Goal: Information Seeking & Learning: Compare options

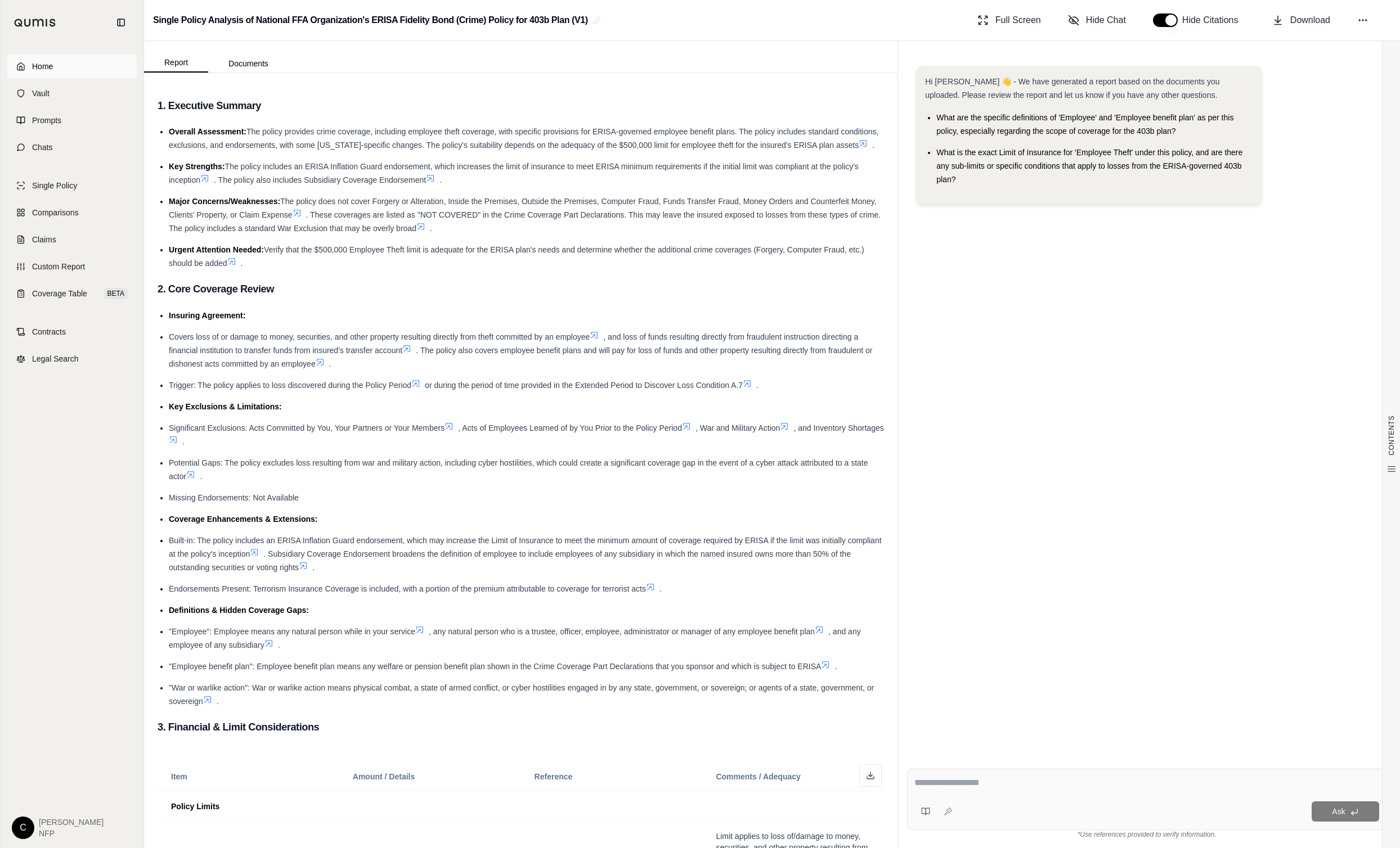
click at [41, 63] on span "Home" at bounding box center [43, 66] width 21 height 11
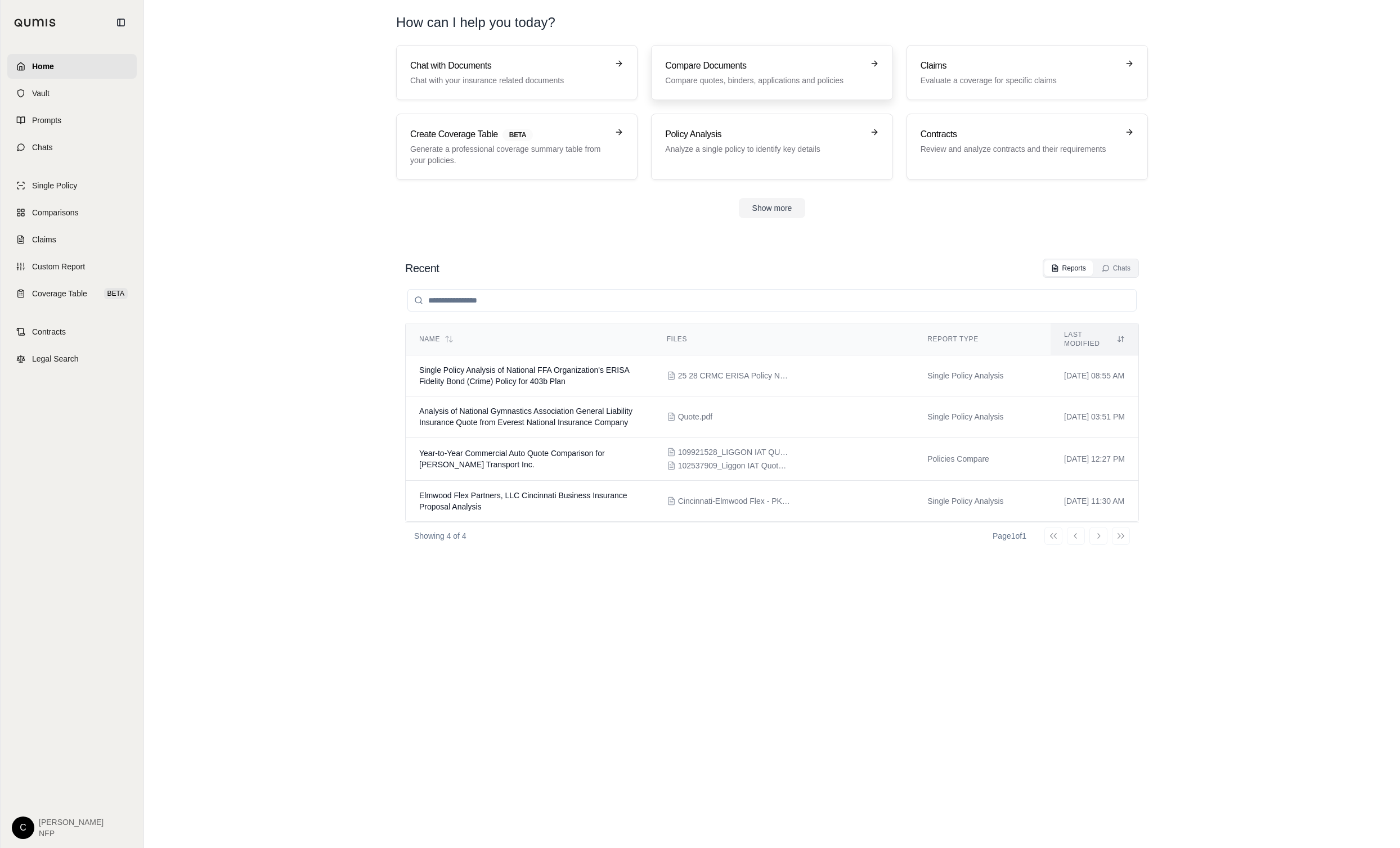
click at [744, 78] on p "Compare quotes, binders, applications and policies" at bounding box center [764, 80] width 198 height 11
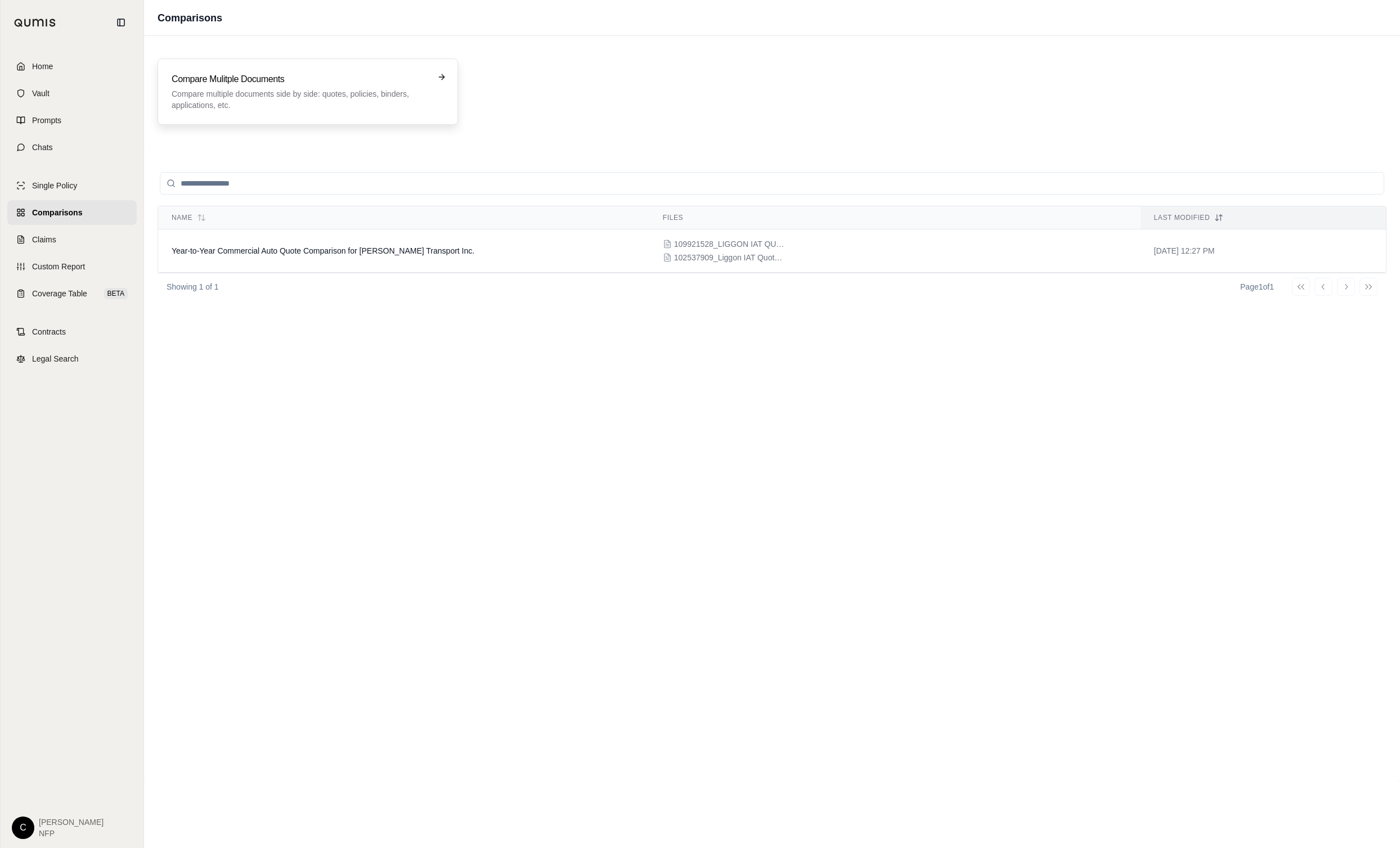
click at [247, 92] on p "Compare multiple documents side by side: quotes, policies, binders, application…" at bounding box center [300, 100] width 256 height 23
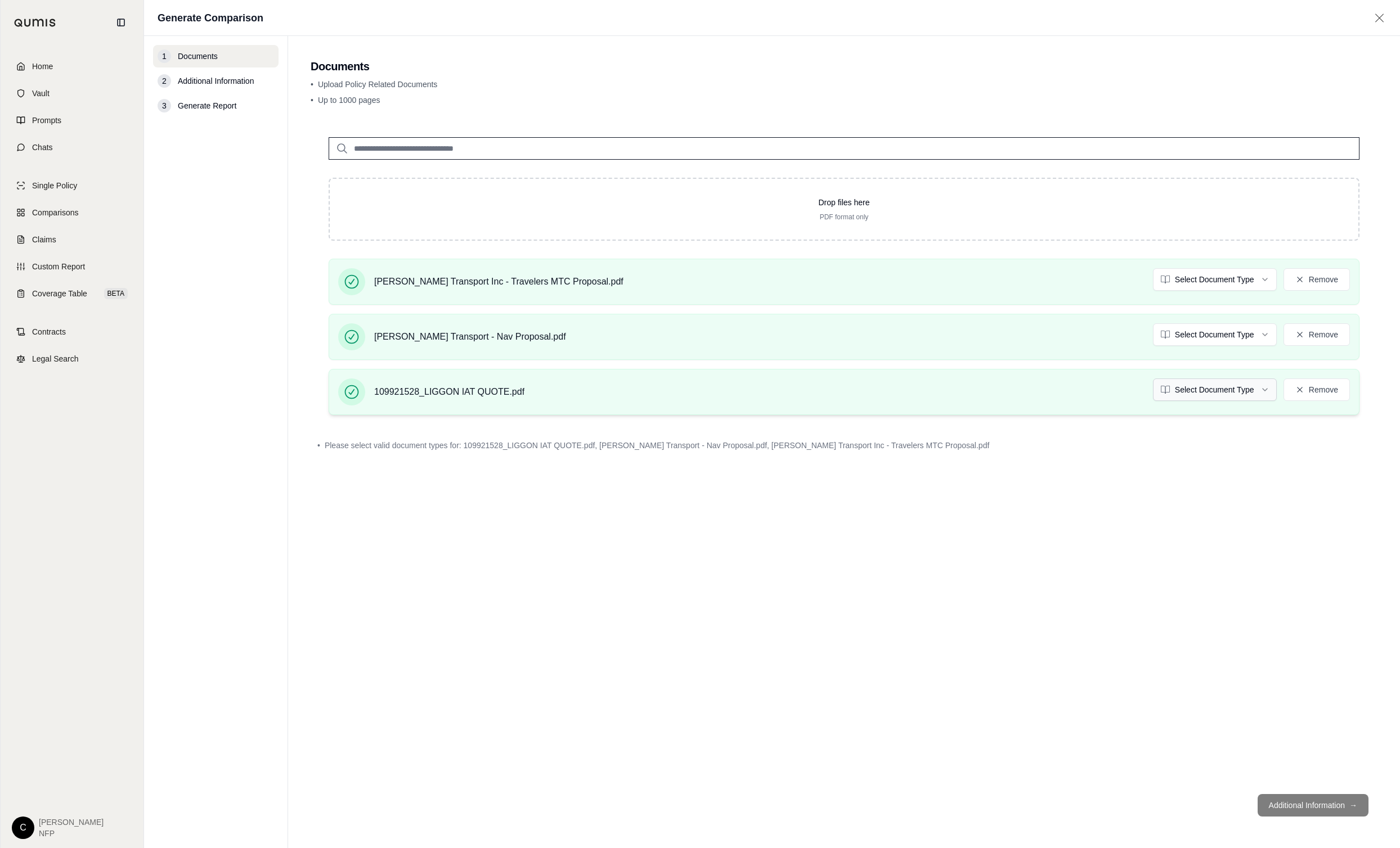
click at [1262, 388] on html "Home Vault Prompts Chats Single Policy Comparisons Claims Custom Report Coverag…" at bounding box center [700, 424] width 1400 height 848
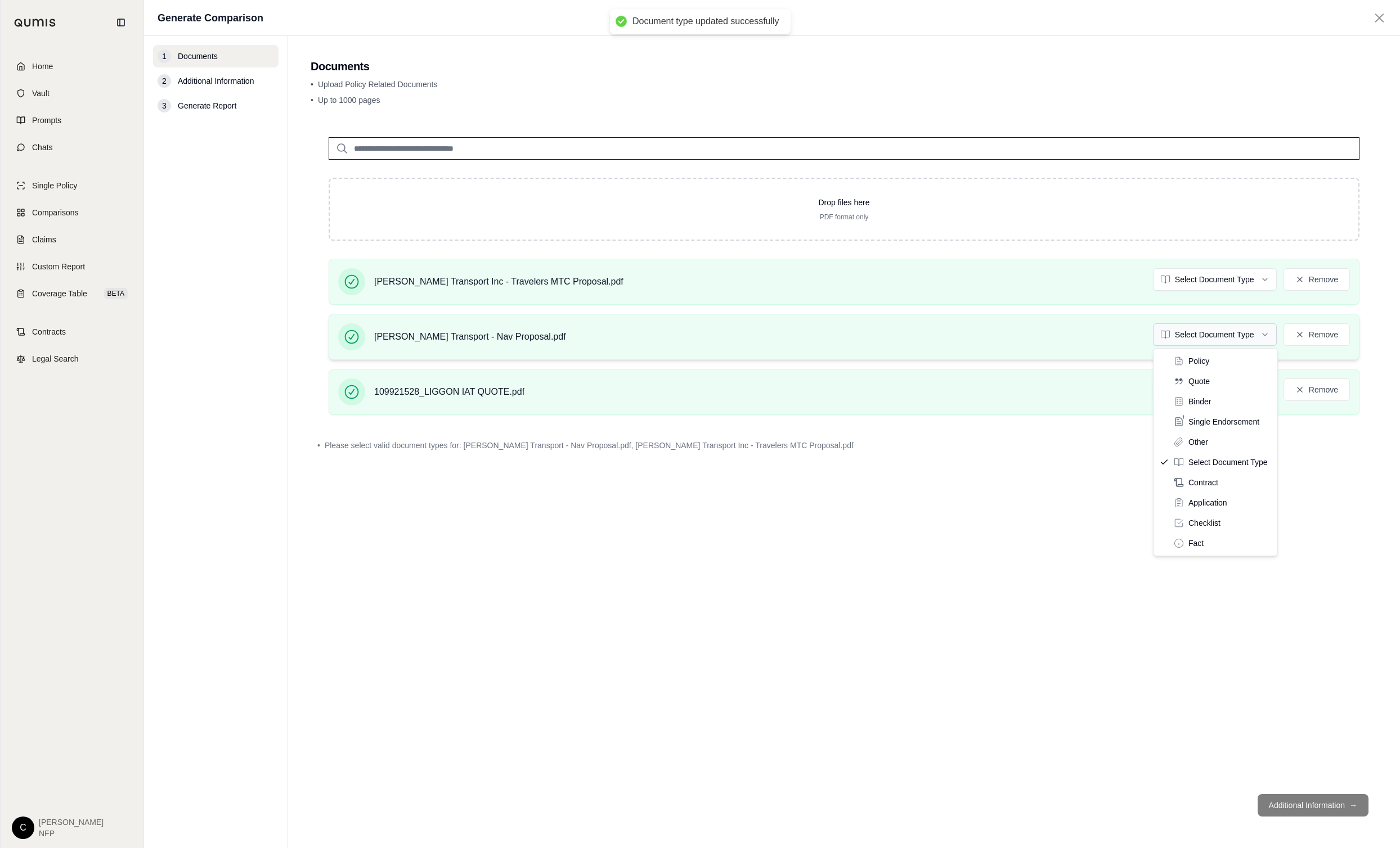
click at [1264, 333] on html "Document type updated successfully Home Vault Prompts Chats Single Policy Compa…" at bounding box center [700, 424] width 1400 height 848
click at [1263, 276] on html "Document type updated successfully Home Vault Prompts Chats Single Policy Compa…" at bounding box center [700, 424] width 1400 height 848
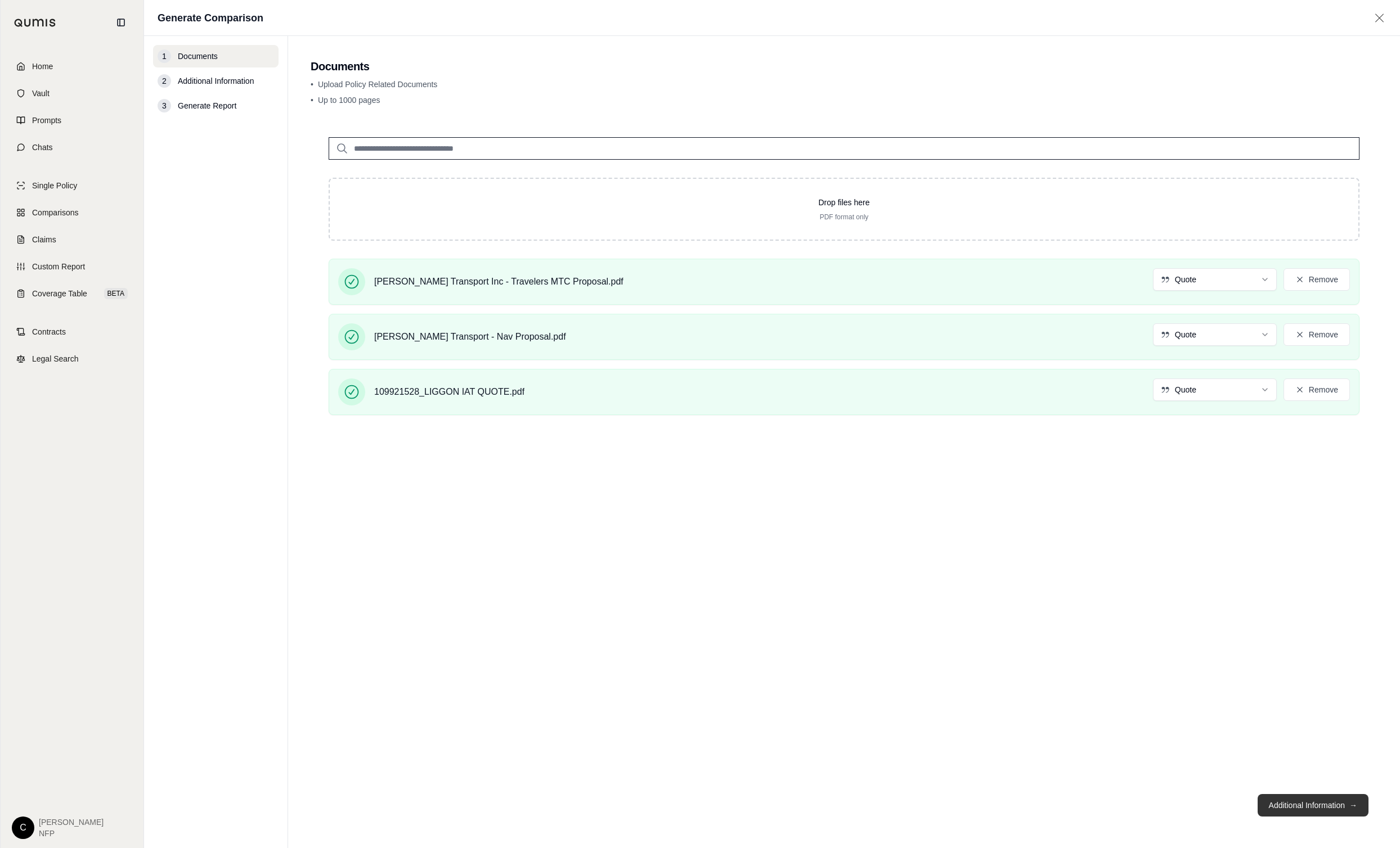
click at [1293, 806] on button "Additional Information →" at bounding box center [1313, 806] width 111 height 23
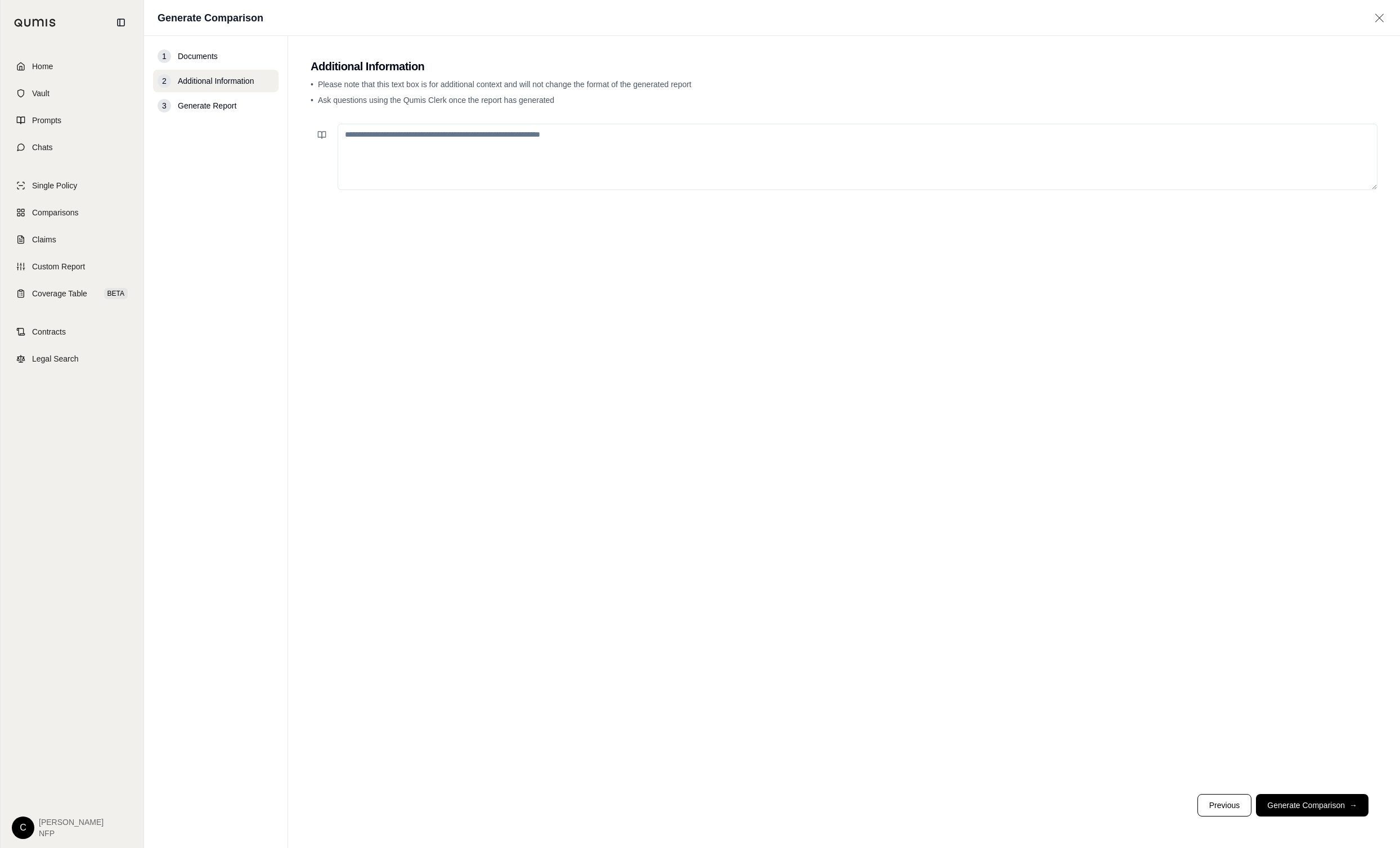
click at [420, 143] on textarea at bounding box center [857, 157] width 1040 height 66
type textarea "*"
type textarea "**********"
click at [1313, 800] on button "Generate Comparison →" at bounding box center [1312, 806] width 113 height 23
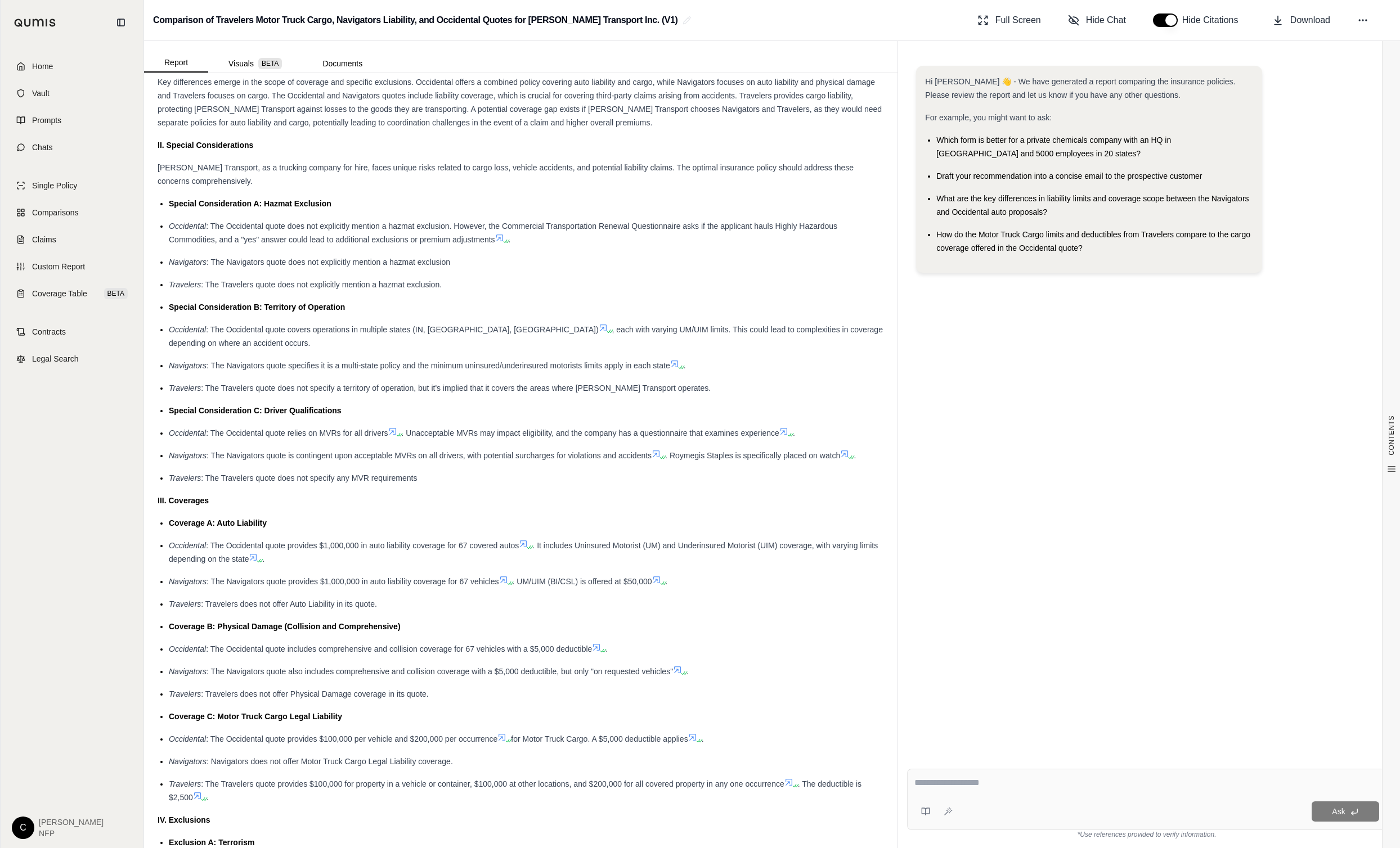
scroll to position [844, 0]
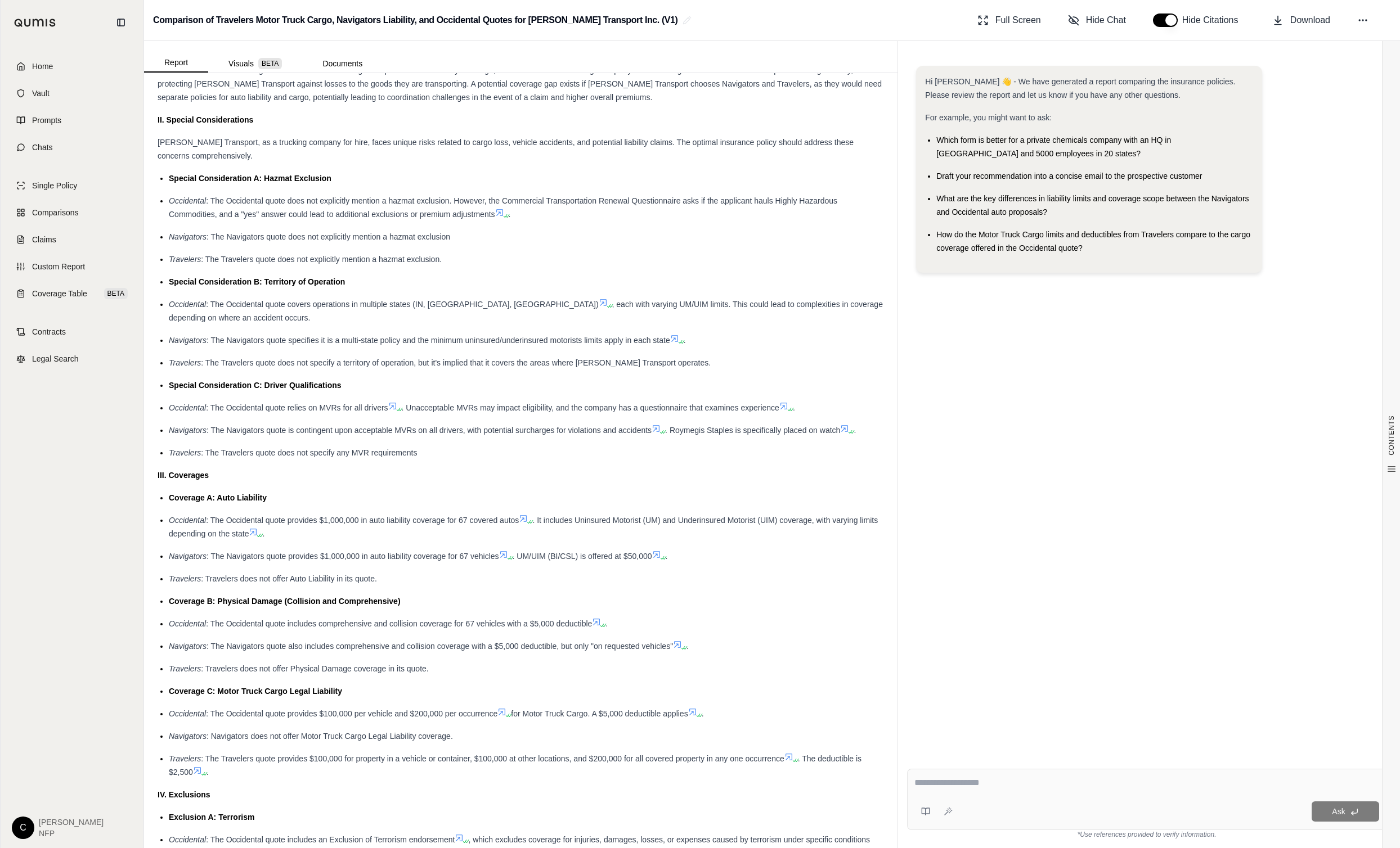
drag, startPoint x: 509, startPoint y: 457, endPoint x: 391, endPoint y: 480, distance: 120.2
click at [391, 480] on div "Insurance Policy Comparison Introduction This comparison outlines key insurance…" at bounding box center [521, 481] width 727 height 2458
click at [553, 473] on div "III. Coverages" at bounding box center [521, 475] width 727 height 14
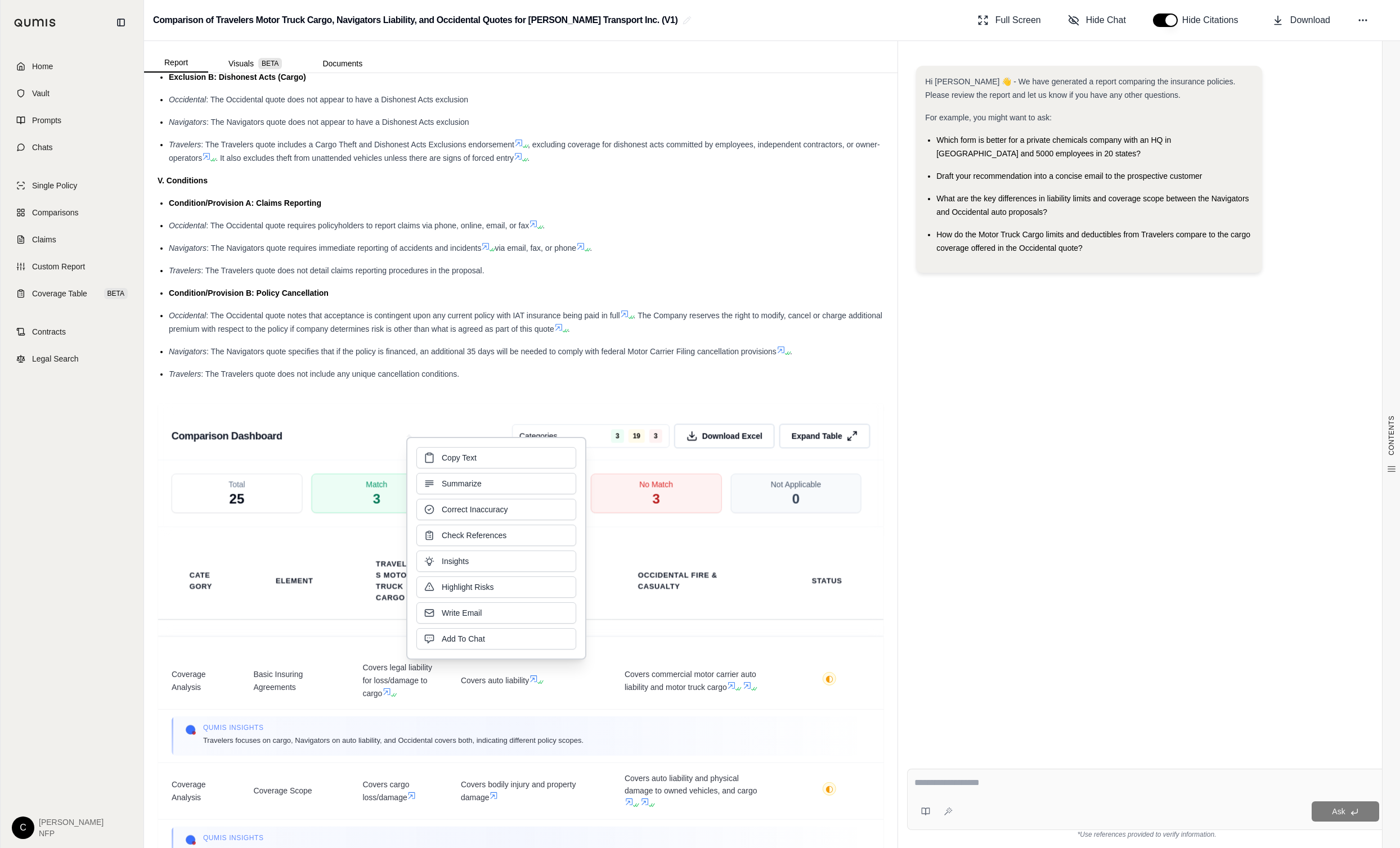
scroll to position [1720, 0]
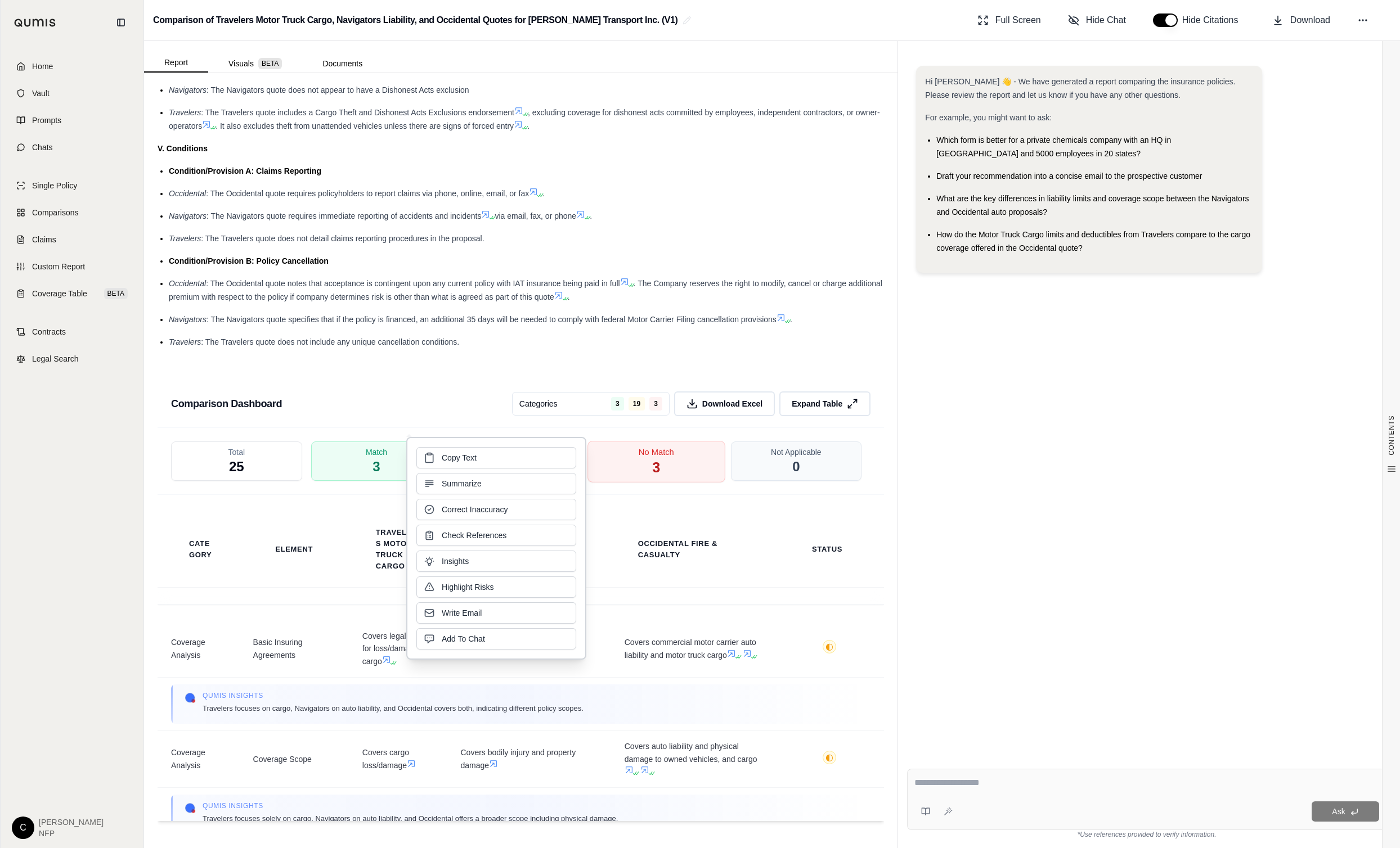
click at [633, 465] on div "No Match 3" at bounding box center [655, 461] width 137 height 41
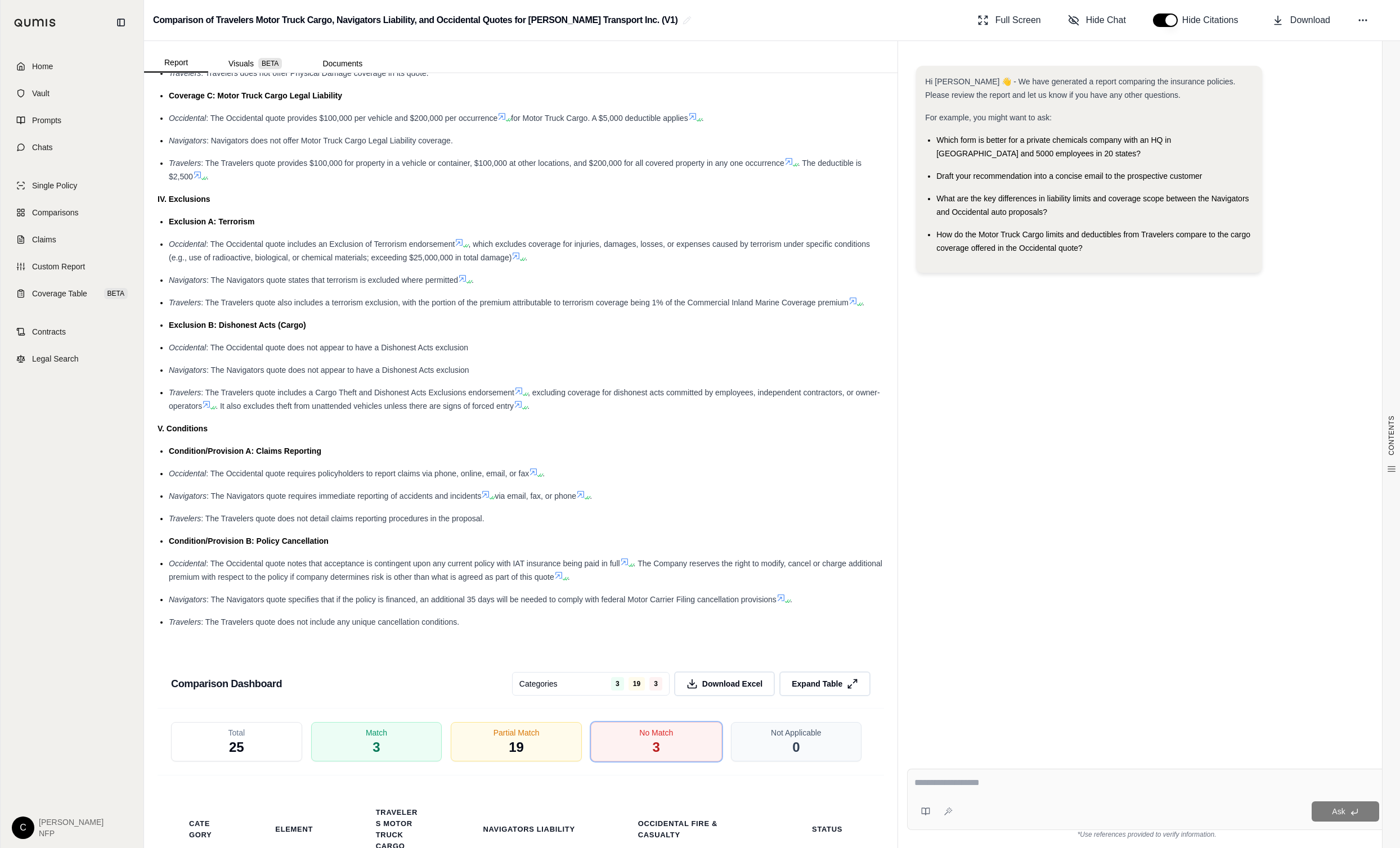
scroll to position [1438, 0]
click at [721, 681] on span "Download Excel" at bounding box center [732, 685] width 63 height 12
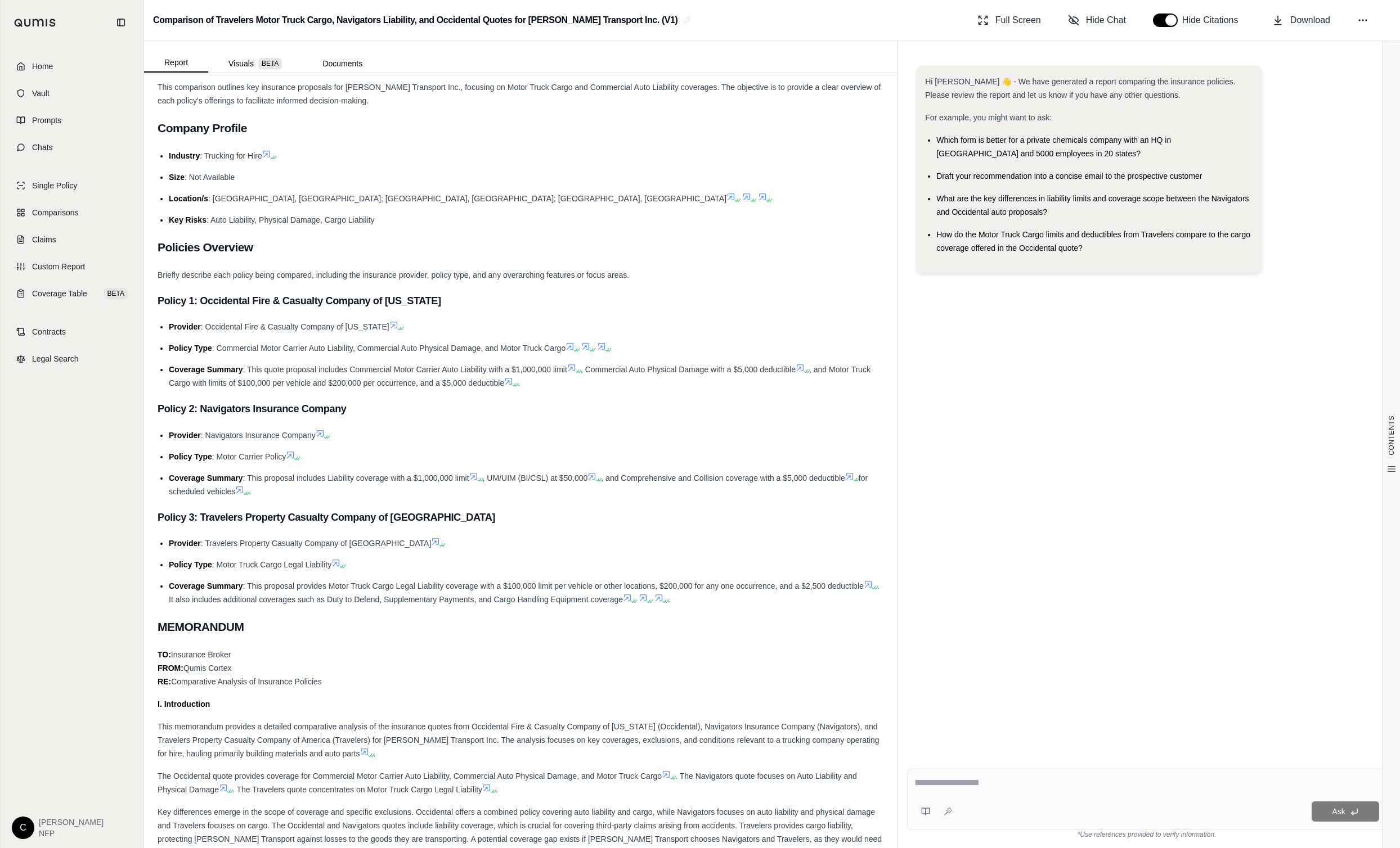
scroll to position [0, 0]
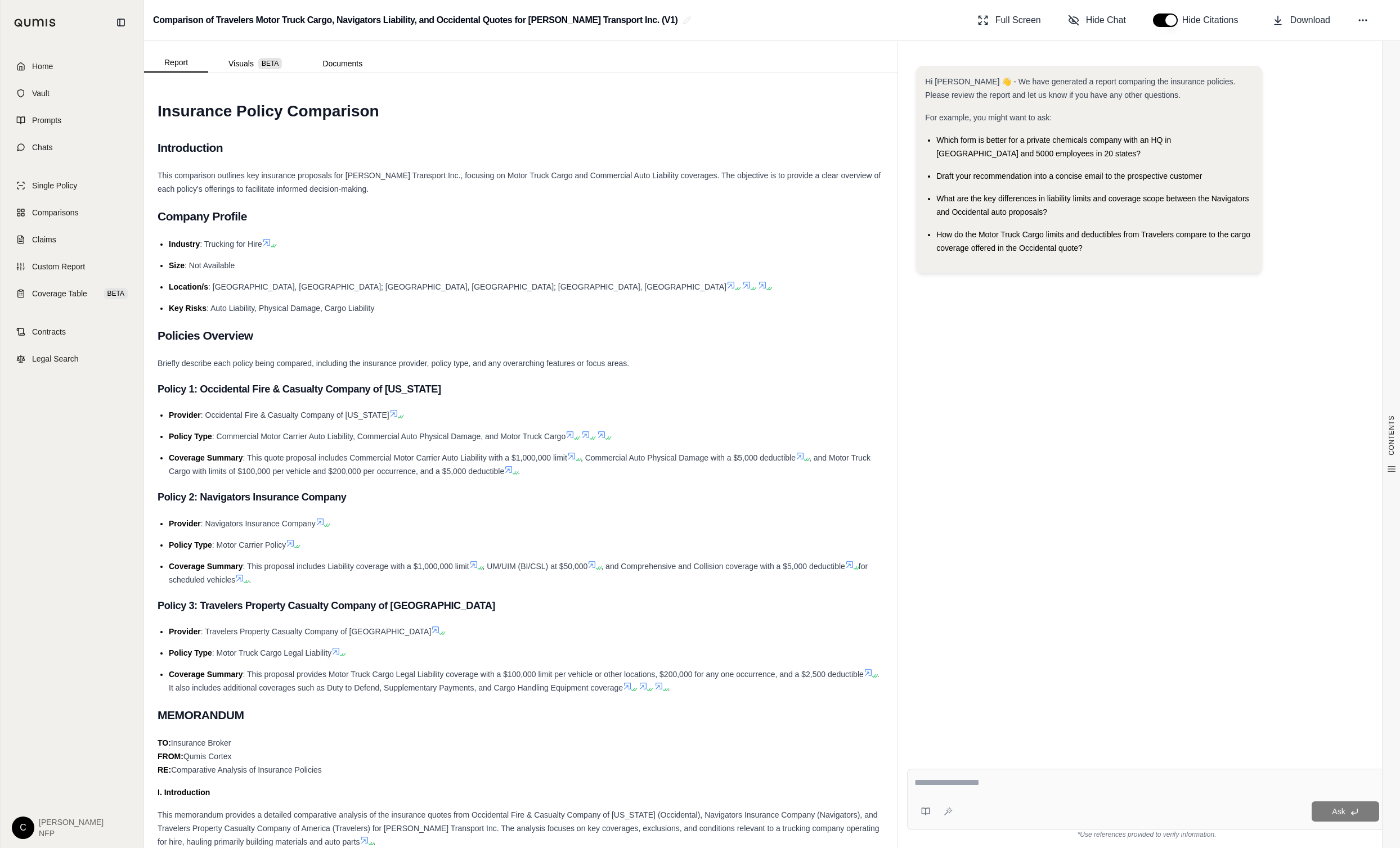
drag, startPoint x: 282, startPoint y: 430, endPoint x: 264, endPoint y: 456, distance: 31.6
click at [264, 456] on span ": This quote proposal includes Commercial Motor Carrier Auto Liability with a $…" at bounding box center [406, 457] width 324 height 9
click at [255, 475] on span ", and Motor Truck Cargo with limits of $100,000 per vehicle and $200,000 per oc…" at bounding box center [519, 465] width 702 height 23
click at [256, 473] on span ", and Motor Truck Cargo with limits of $100,000 per vehicle and $200,000 per oc…" at bounding box center [519, 465] width 702 height 23
click at [210, 503] on h3 "Policy 2: Navigators Insurance Company" at bounding box center [521, 497] width 727 height 20
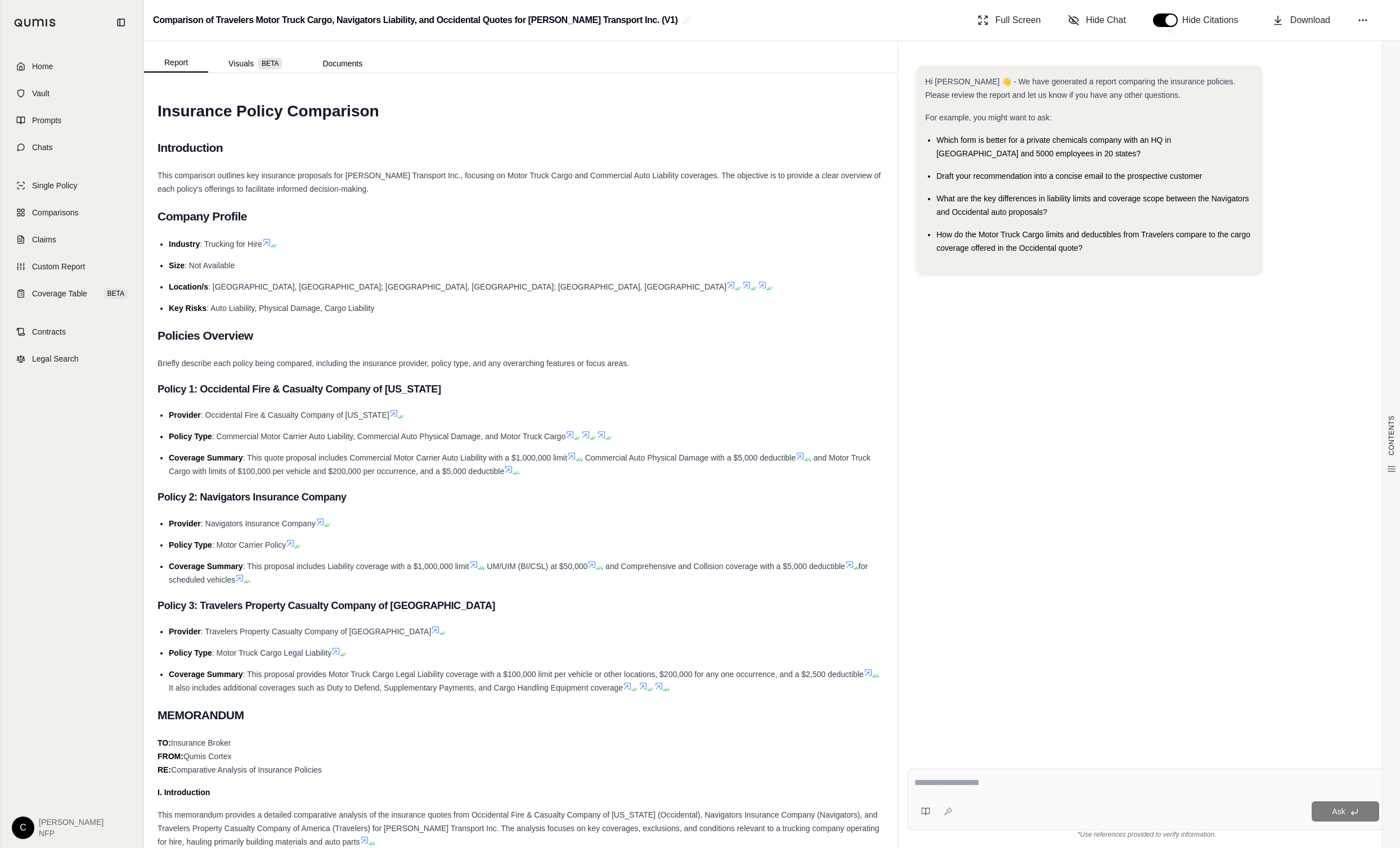
click at [602, 565] on icon at bounding box center [599, 568] width 6 height 6
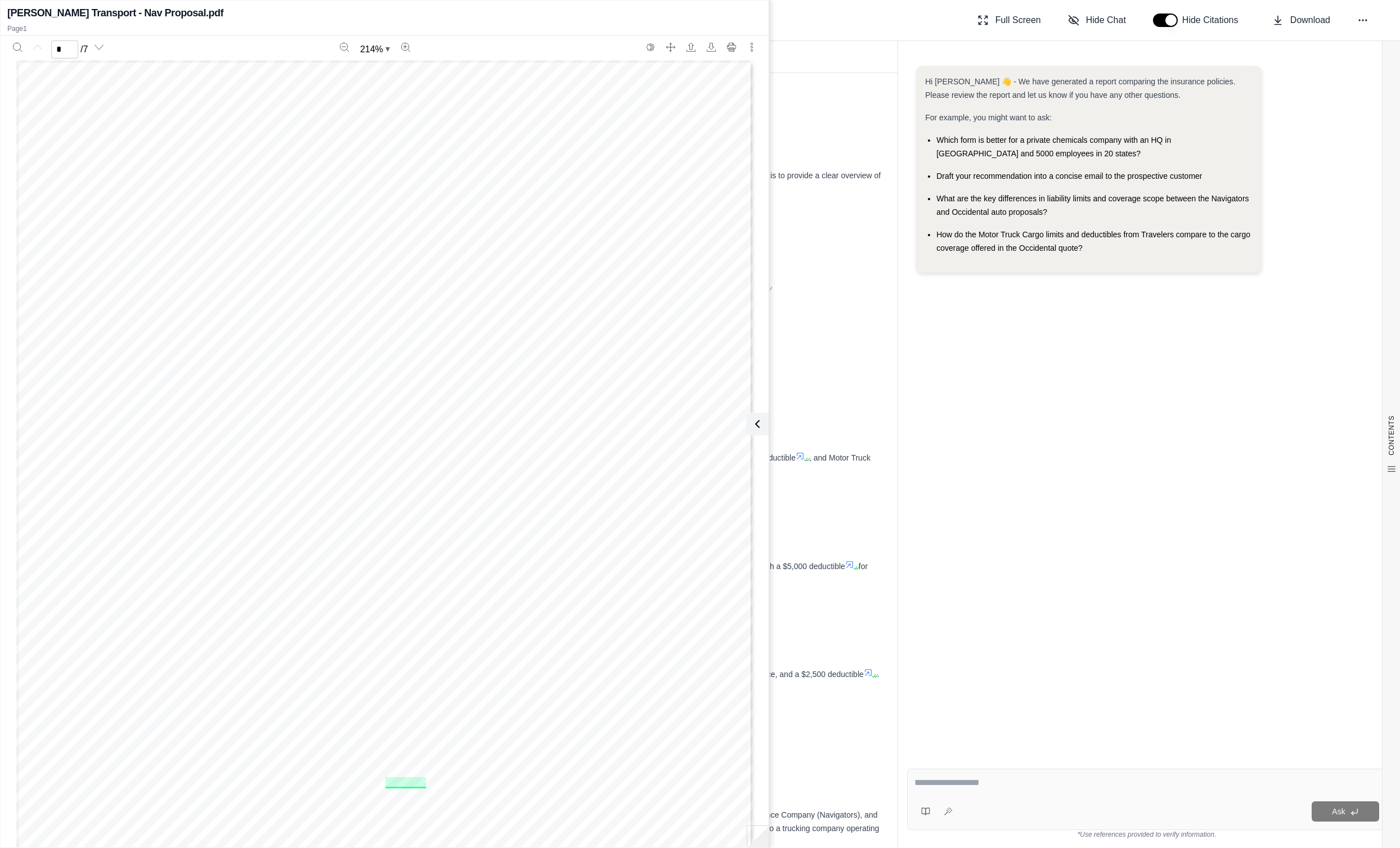
click at [805, 126] on h1 "Insurance Policy Comparison" at bounding box center [521, 111] width 727 height 32
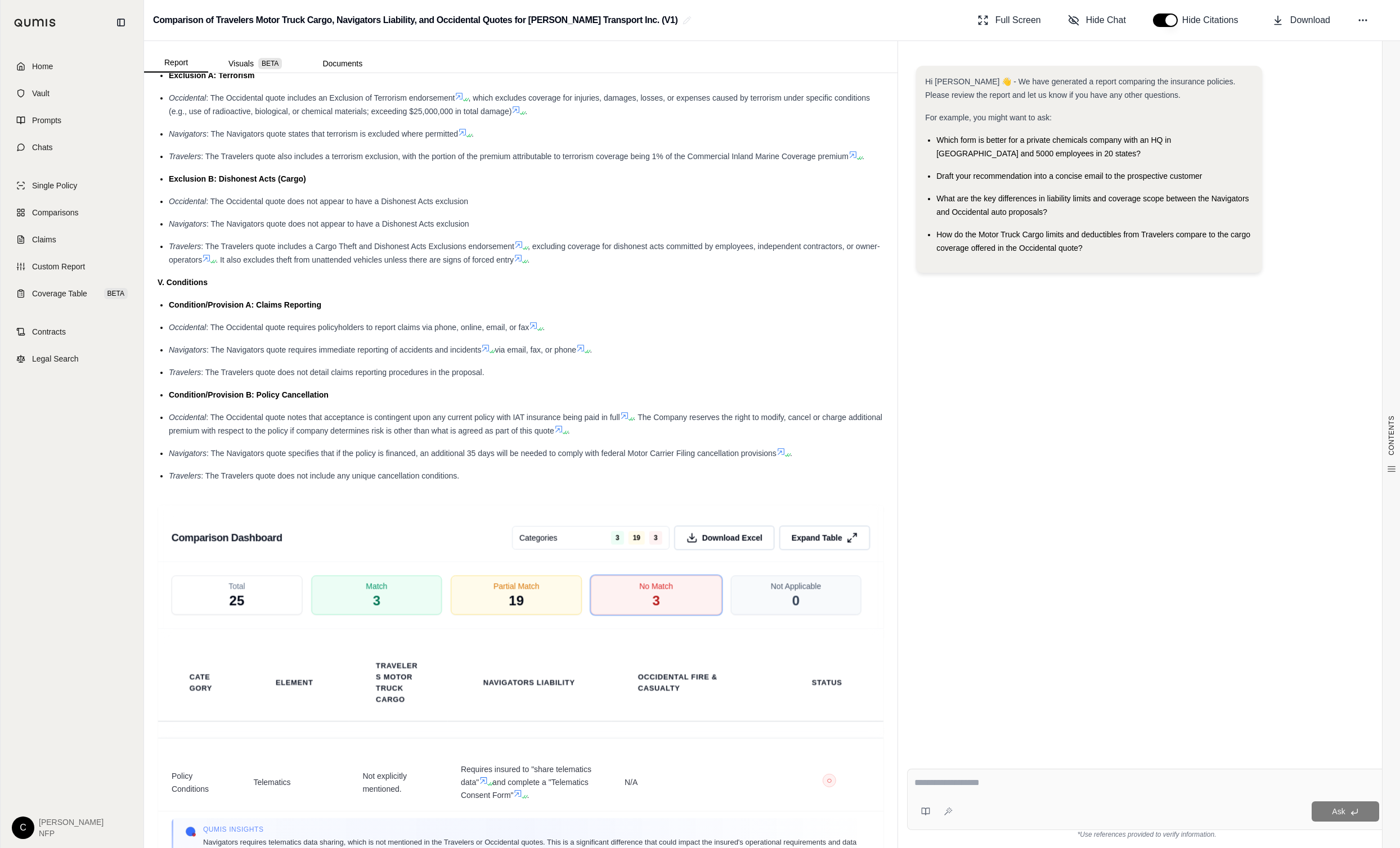
scroll to position [1720, 0]
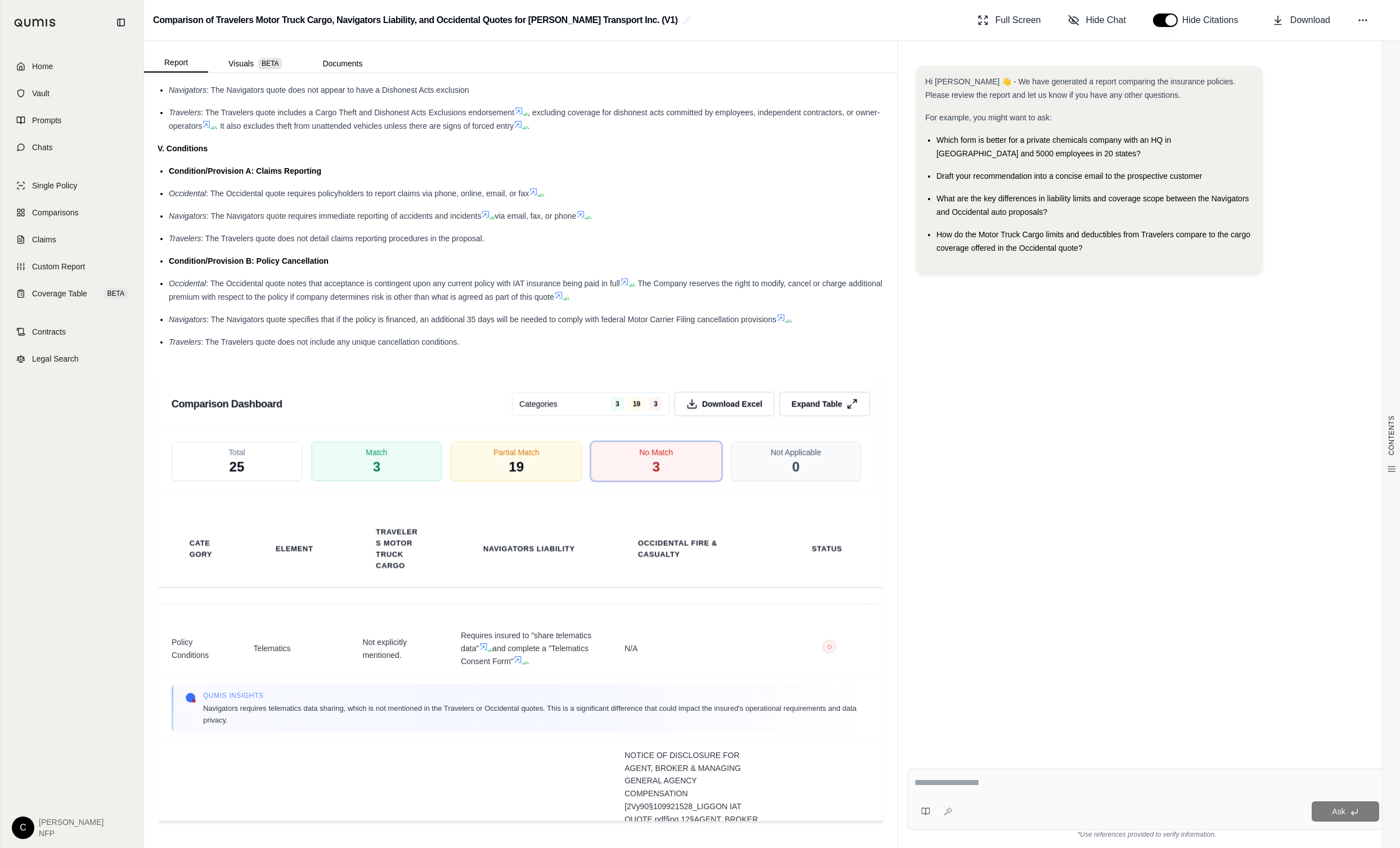
click at [466, 347] on div "Travelers : The Travelers quote does not include any unique cancellation condit…" at bounding box center [526, 341] width 715 height 14
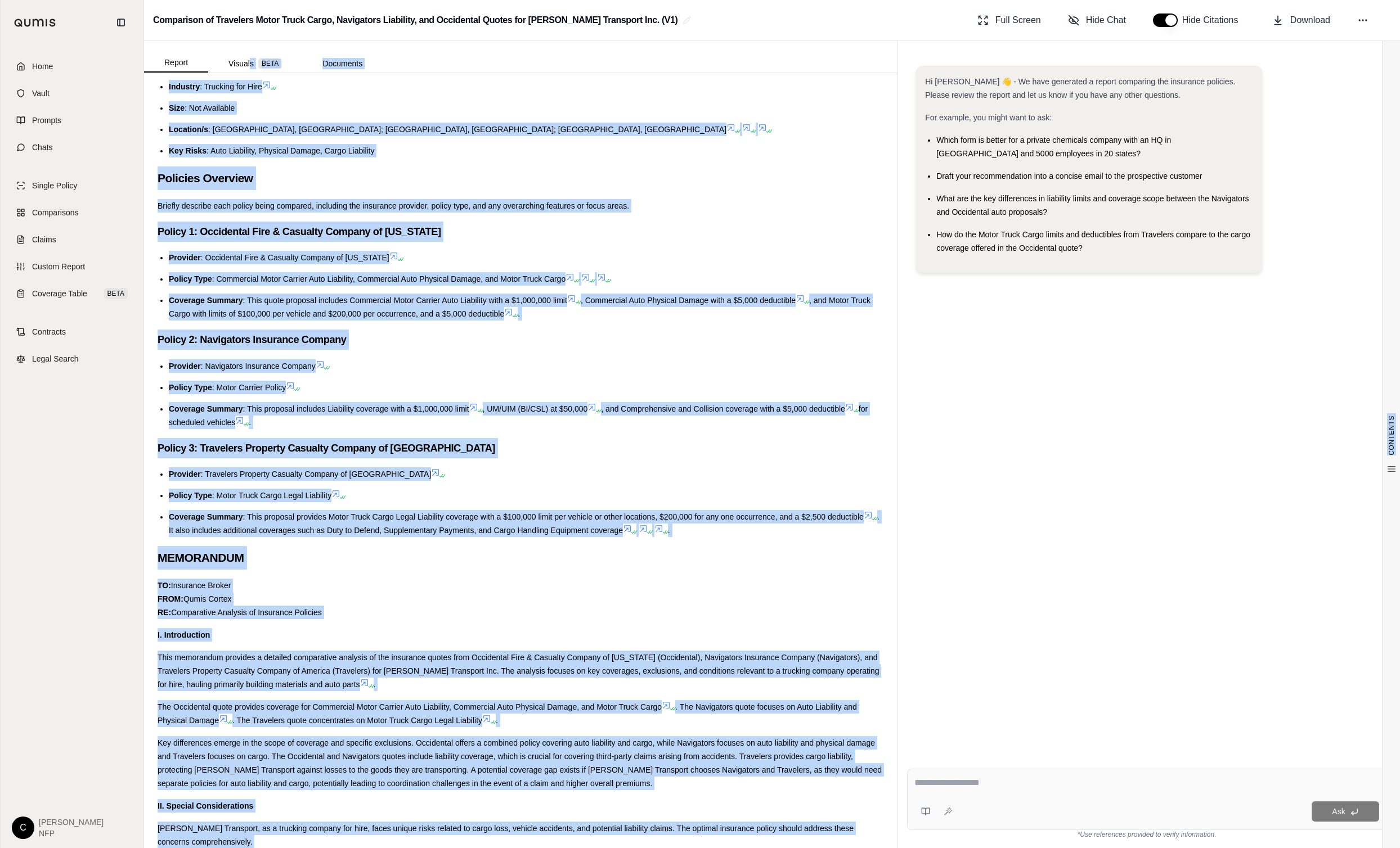
scroll to position [0, 0]
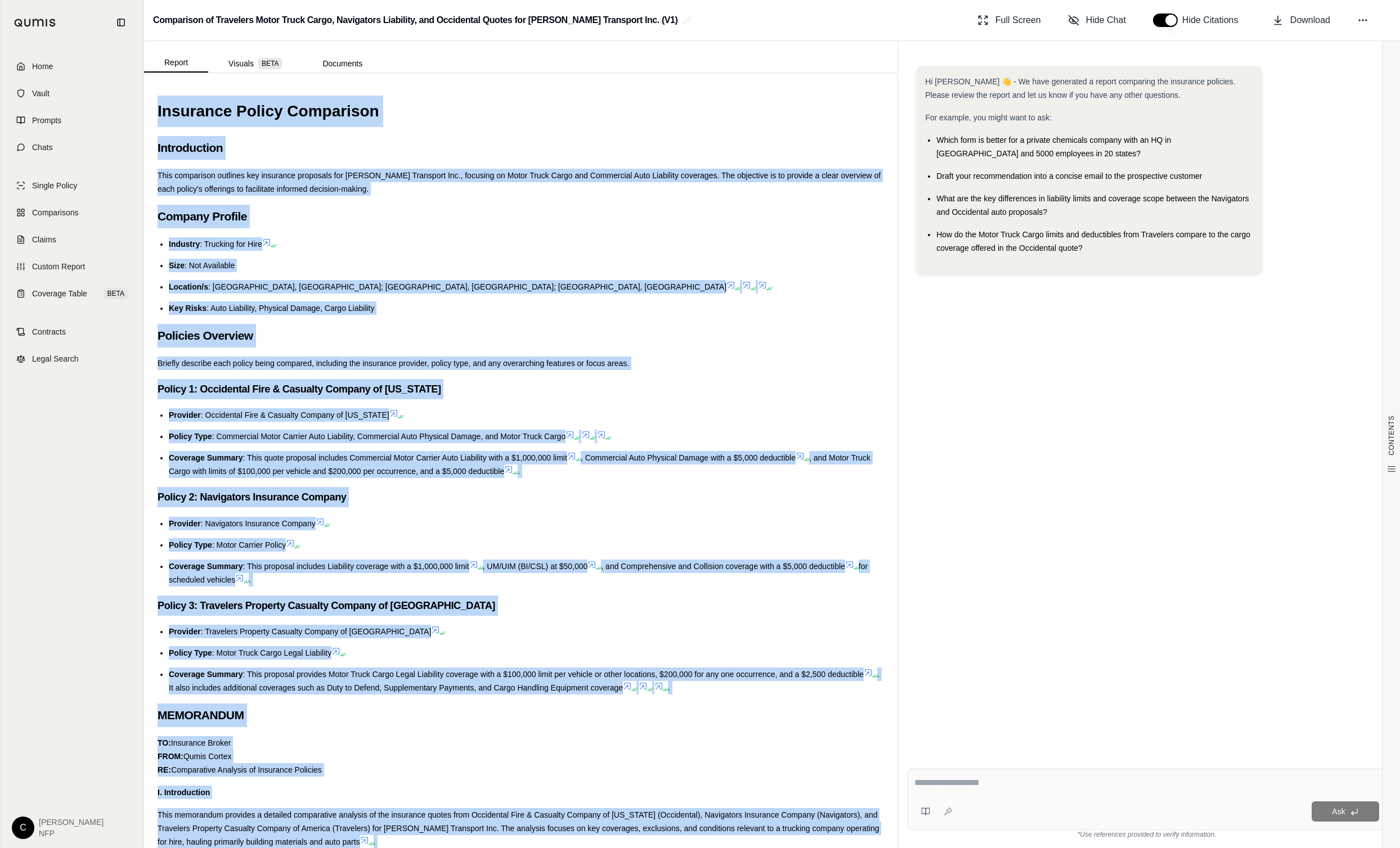
drag, startPoint x: 470, startPoint y: 344, endPoint x: 158, endPoint y: 109, distance: 390.6
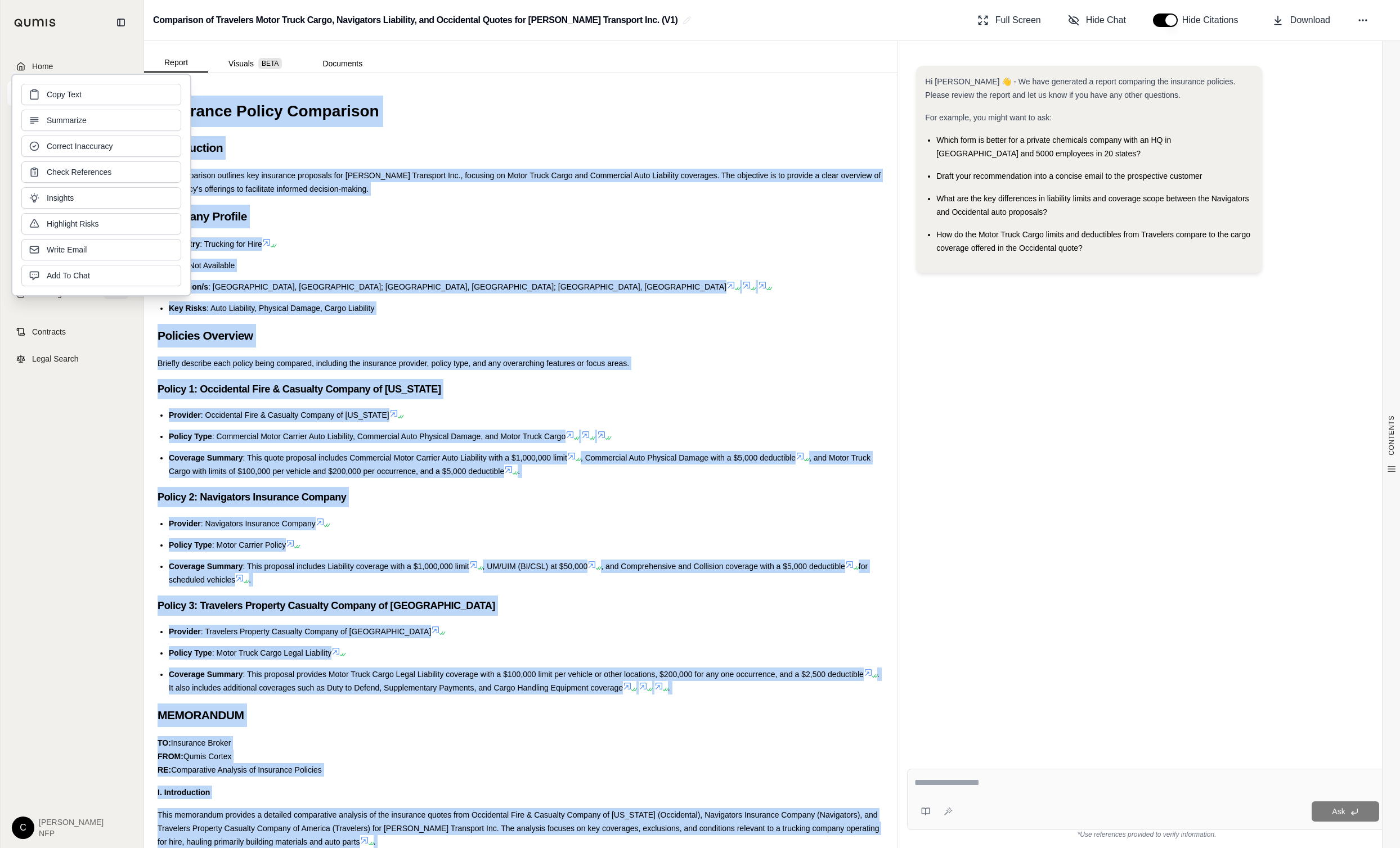
drag, startPoint x: 158, startPoint y: 109, endPoint x: 84, endPoint y: 95, distance: 75.3
click at [84, 95] on button "Copy Text" at bounding box center [101, 94] width 160 height 21
